Goal: Task Accomplishment & Management: Manage account settings

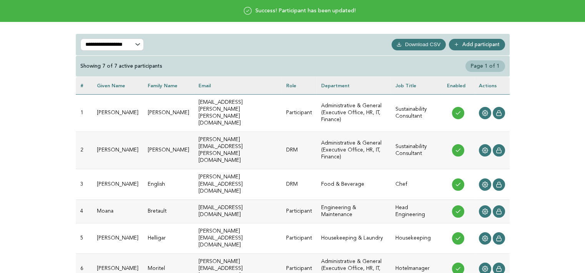
scroll to position [77, 0]
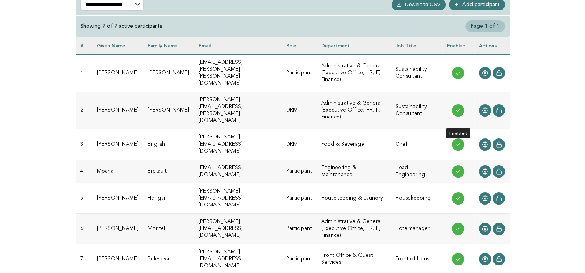
click at [459, 142] on icon at bounding box center [458, 145] width 6 height 6
click at [457, 168] on icon at bounding box center [458, 171] width 6 height 6
click at [458, 142] on icon at bounding box center [458, 145] width 6 height 6
click at [485, 142] on icon at bounding box center [485, 145] width 6 height 6
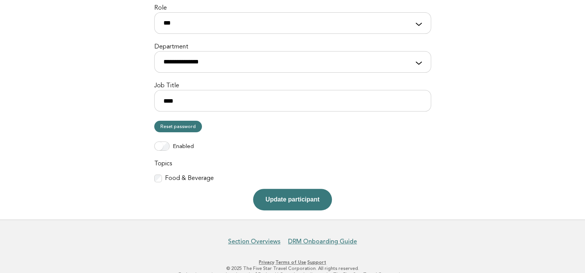
scroll to position [192, 0]
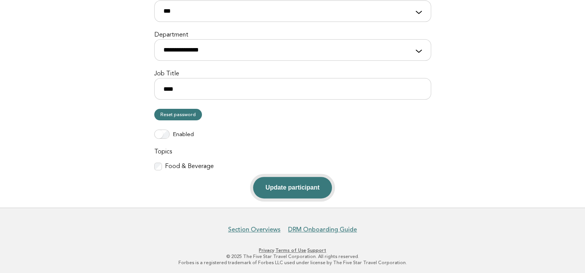
click at [292, 183] on button "Update participant" at bounding box center [292, 188] width 78 height 22
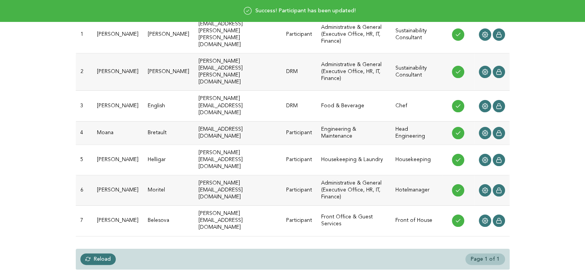
scroll to position [77, 0]
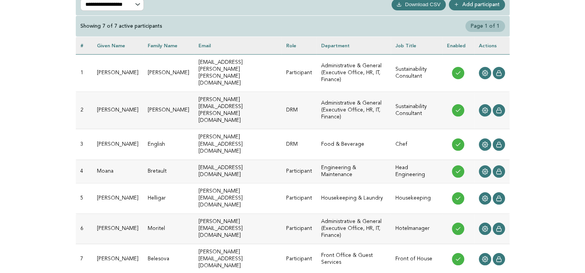
click at [342, 95] on td "Administrative & General (Executive Office, HR, IT, Finance)" at bounding box center [354, 110] width 74 height 37
click at [479, 3] on link "Add participant" at bounding box center [477, 5] width 56 height 12
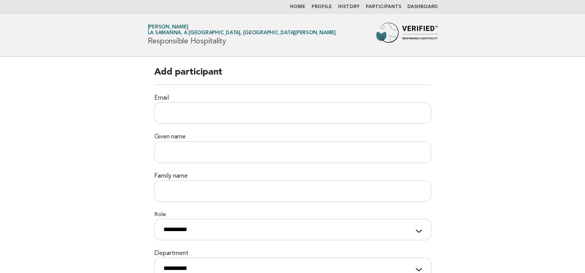
click at [385, 8] on link "Participants" at bounding box center [383, 7] width 35 height 5
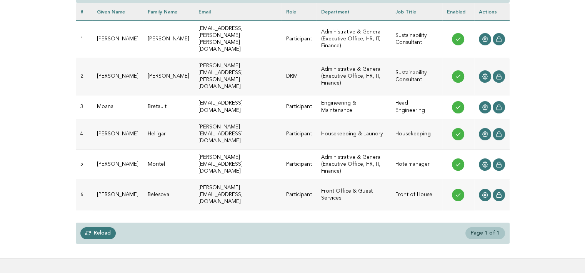
scroll to position [115, 0]
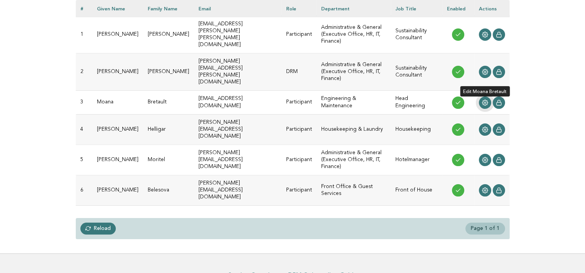
click at [484, 100] on icon at bounding box center [485, 103] width 6 height 6
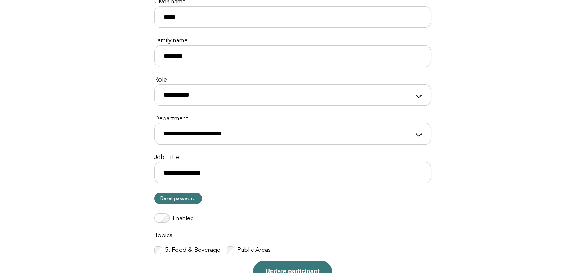
scroll to position [115, 0]
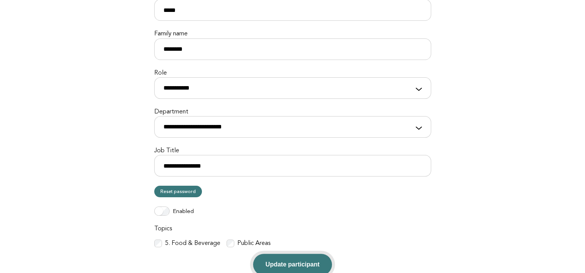
click at [313, 259] on button "Update participant" at bounding box center [292, 265] width 78 height 22
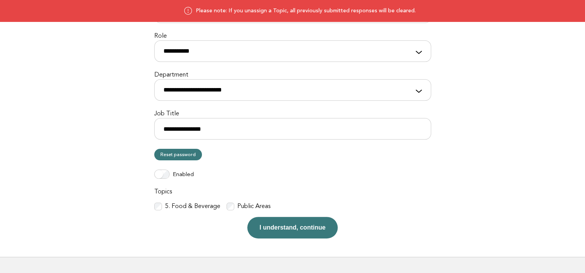
scroll to position [154, 0]
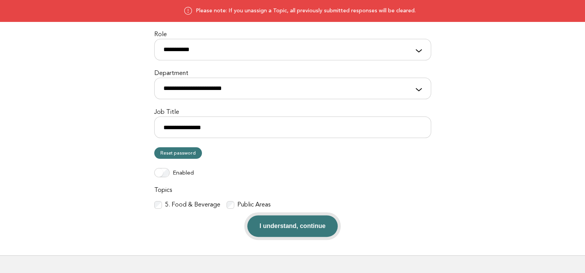
click at [296, 228] on button "I understand, continue" at bounding box center [292, 226] width 91 height 22
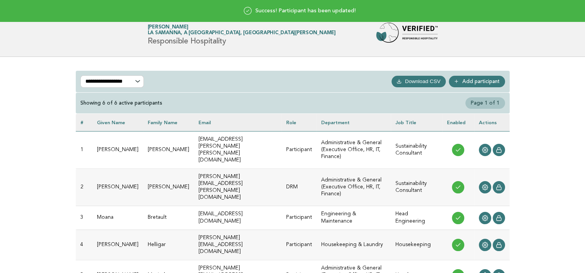
scroll to position [77, 0]
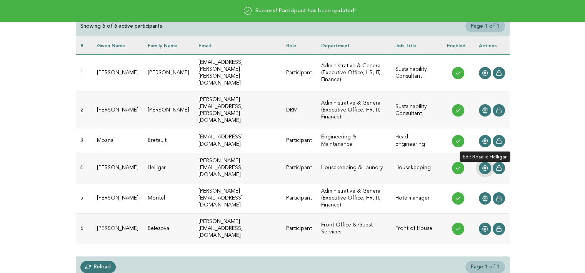
click at [485, 165] on icon at bounding box center [485, 168] width 6 height 6
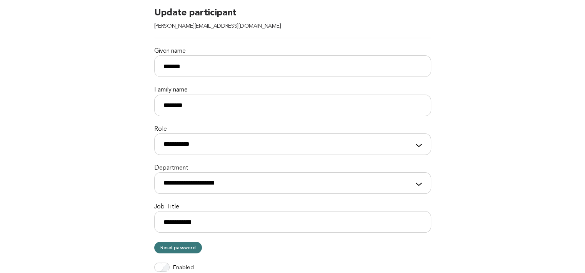
scroll to position [192, 0]
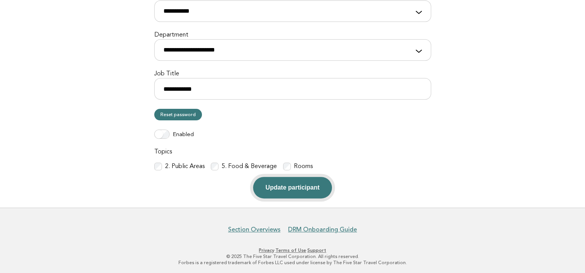
click at [294, 188] on button "Update participant" at bounding box center [292, 188] width 78 height 22
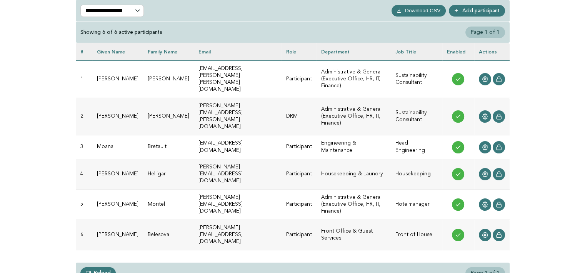
scroll to position [77, 0]
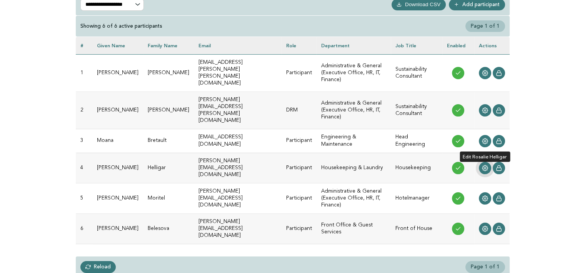
click at [485, 165] on icon at bounding box center [485, 168] width 6 height 6
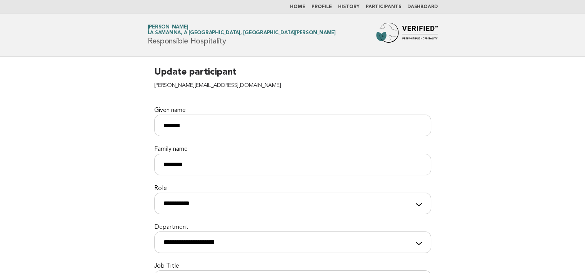
click at [376, 7] on link "Participants" at bounding box center [383, 7] width 35 height 5
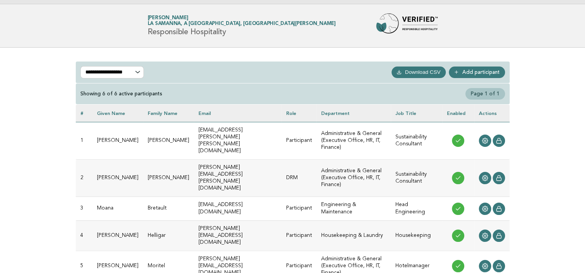
scroll to position [77, 0]
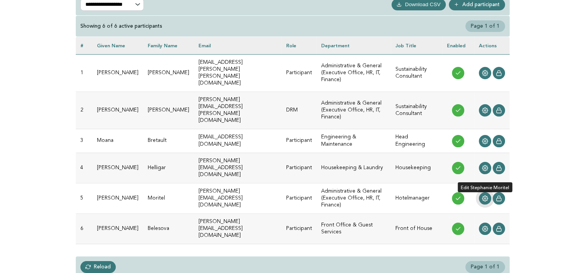
click at [485, 196] on icon at bounding box center [485, 199] width 6 height 6
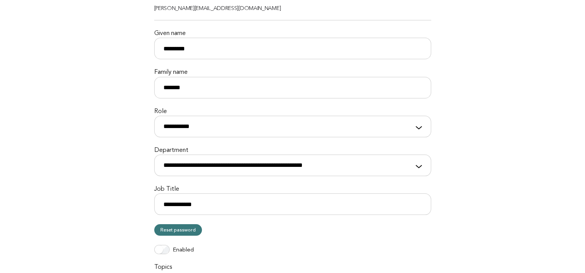
scroll to position [154, 0]
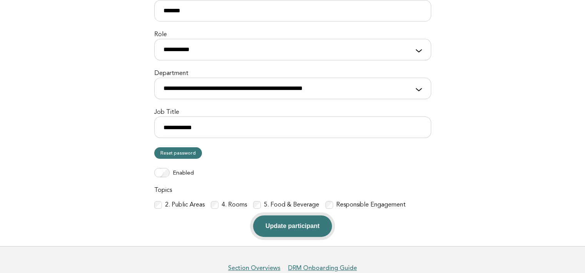
click at [301, 227] on button "Update participant" at bounding box center [292, 226] width 78 height 22
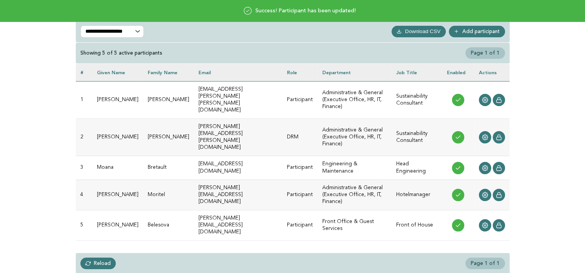
scroll to position [111, 0]
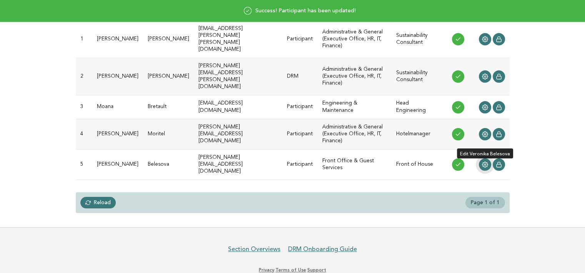
click at [485, 164] on circle at bounding box center [485, 165] width 2 height 2
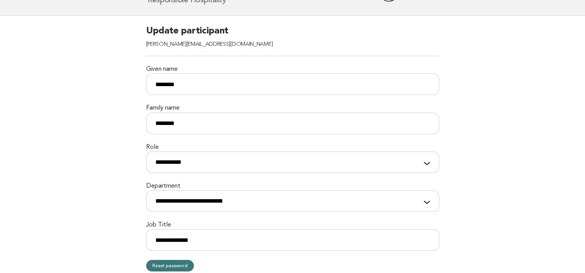
scroll to position [154, 0]
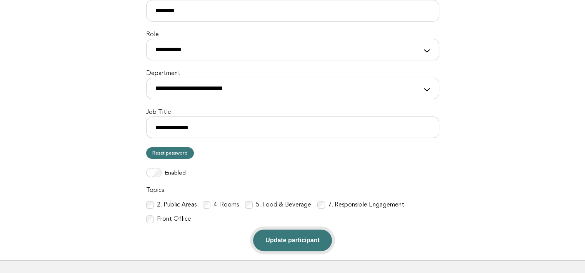
click at [289, 240] on button "Update participant" at bounding box center [292, 241] width 78 height 22
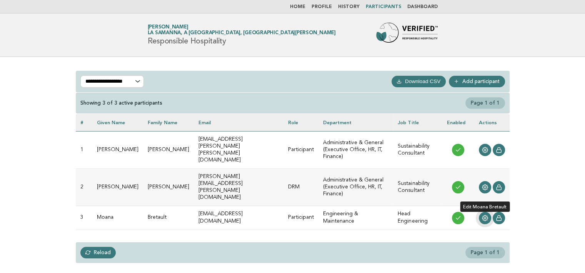
click at [483, 215] on icon at bounding box center [485, 218] width 6 height 6
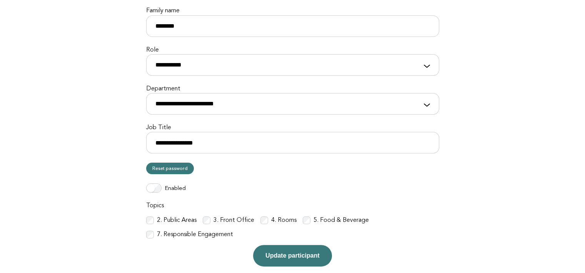
scroll to position [154, 0]
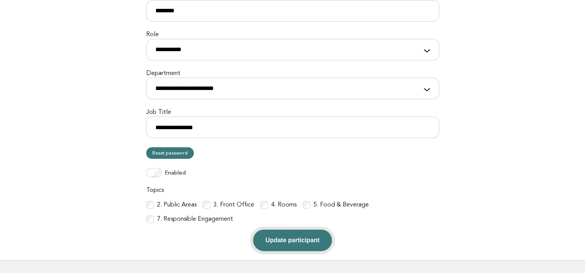
click at [289, 242] on button "Update participant" at bounding box center [292, 241] width 78 height 22
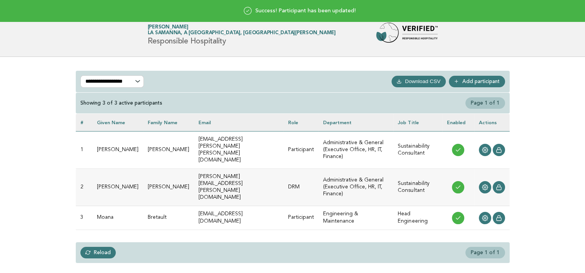
click at [98, 247] on link "Reload" at bounding box center [98, 253] width 36 height 12
click at [485, 215] on icon at bounding box center [485, 218] width 6 height 6
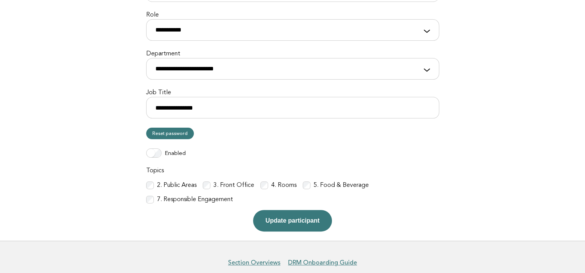
scroll to position [192, 0]
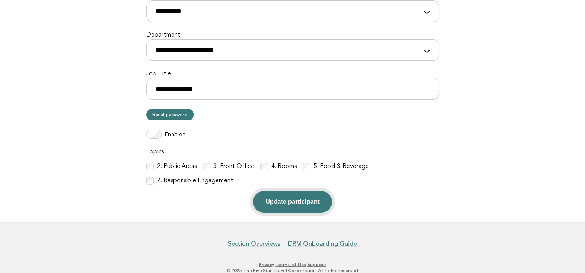
click at [309, 198] on button "Update participant" at bounding box center [292, 202] width 78 height 22
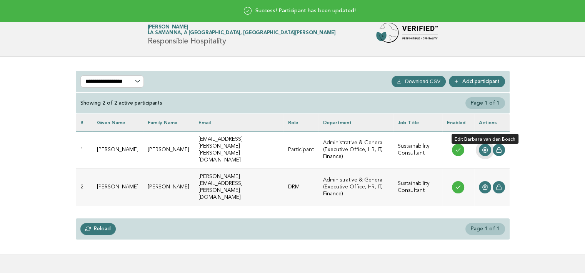
click at [484, 147] on icon at bounding box center [485, 150] width 6 height 6
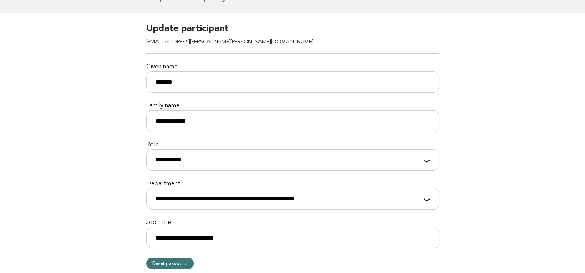
scroll to position [154, 0]
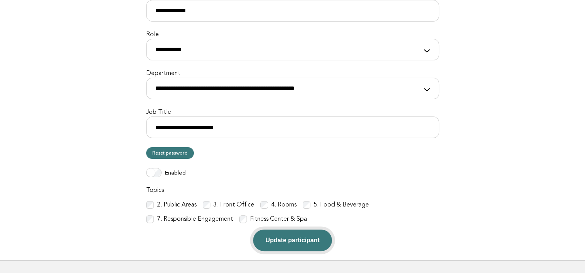
click at [300, 242] on button "Update participant" at bounding box center [292, 241] width 78 height 22
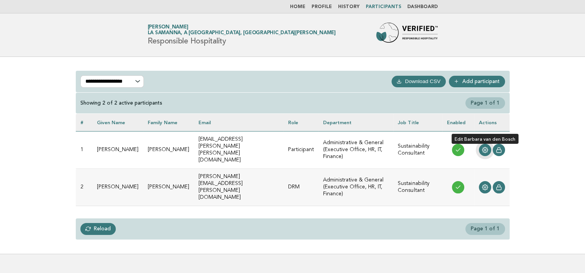
click at [487, 147] on icon at bounding box center [485, 150] width 6 height 6
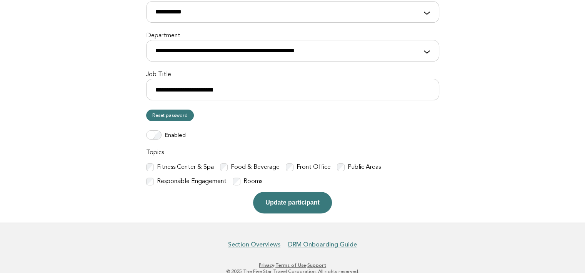
scroll to position [192, 0]
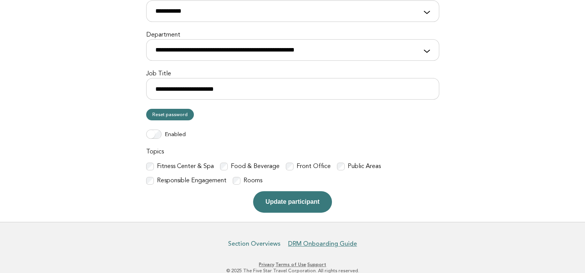
click at [270, 242] on link "Section Overviews" at bounding box center [254, 244] width 52 height 8
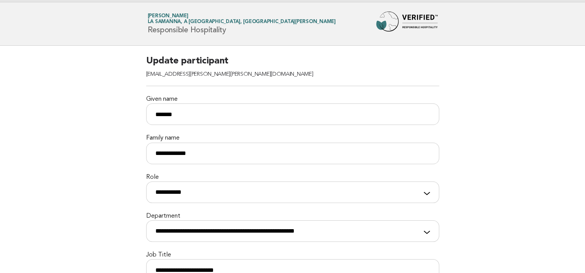
scroll to position [0, 0]
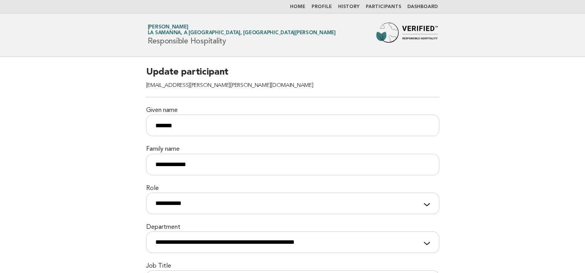
click at [428, 5] on link "Dashboard" at bounding box center [422, 7] width 30 height 5
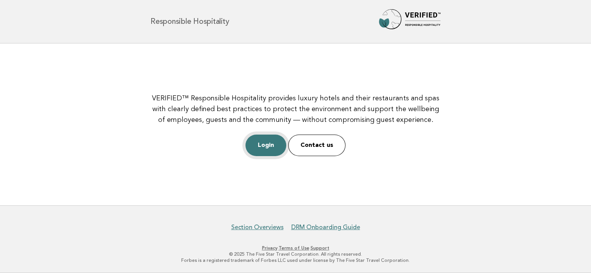
click at [266, 143] on link "Login" at bounding box center [265, 146] width 41 height 22
